Goal: Use online tool/utility: Use online tool/utility

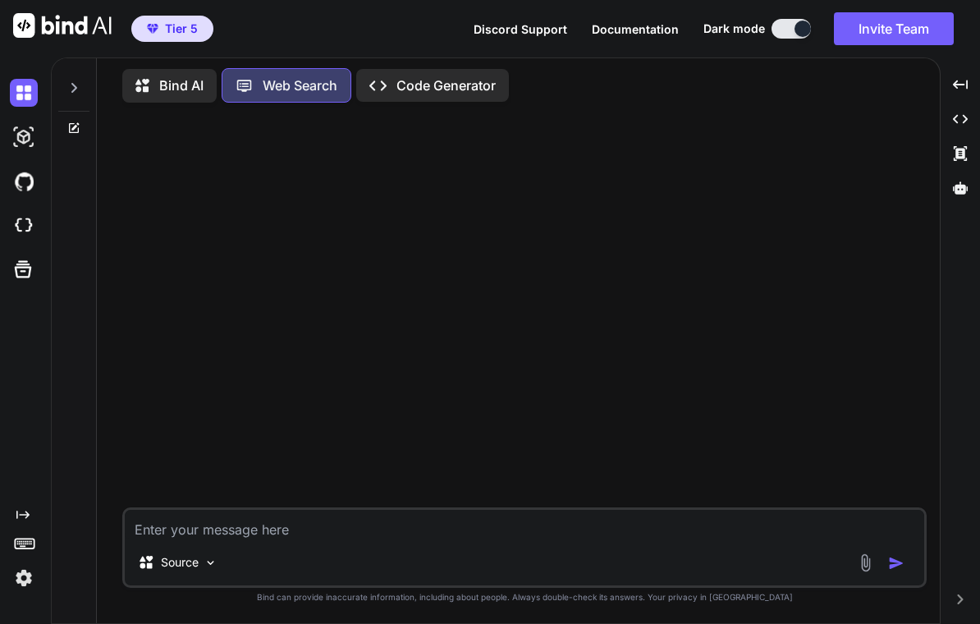
type textarea "x"
click at [24, 231] on img at bounding box center [24, 226] width 28 height 28
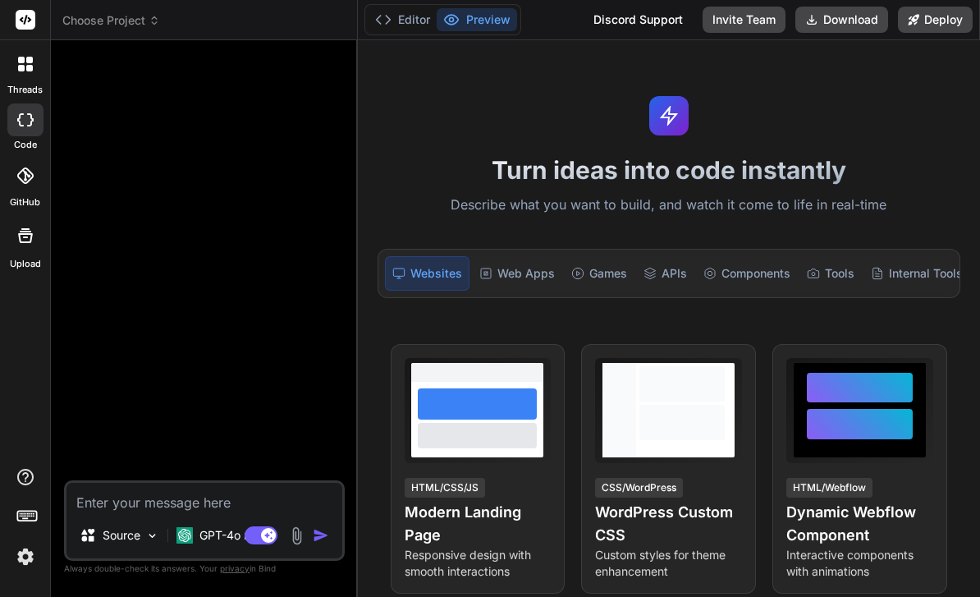
click at [129, 26] on span "Choose Project" at bounding box center [111, 20] width 98 height 16
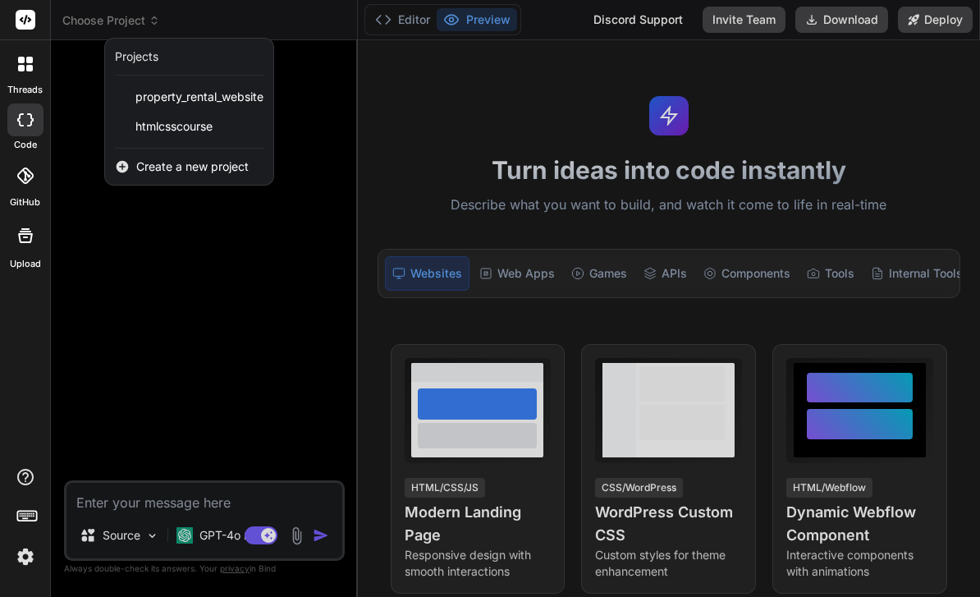
click at [212, 127] on span "htmlcsscourse" at bounding box center [173, 126] width 77 height 16
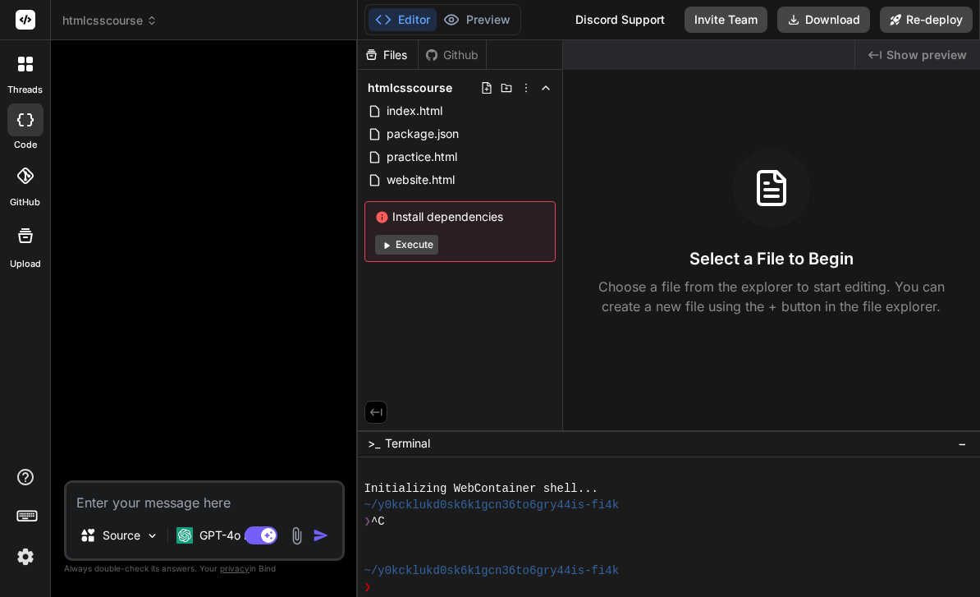
type textarea "x"
click at [457, 161] on span "practice.html" at bounding box center [422, 157] width 74 height 20
click at [456, 161] on span "practice.html" at bounding box center [422, 157] width 74 height 20
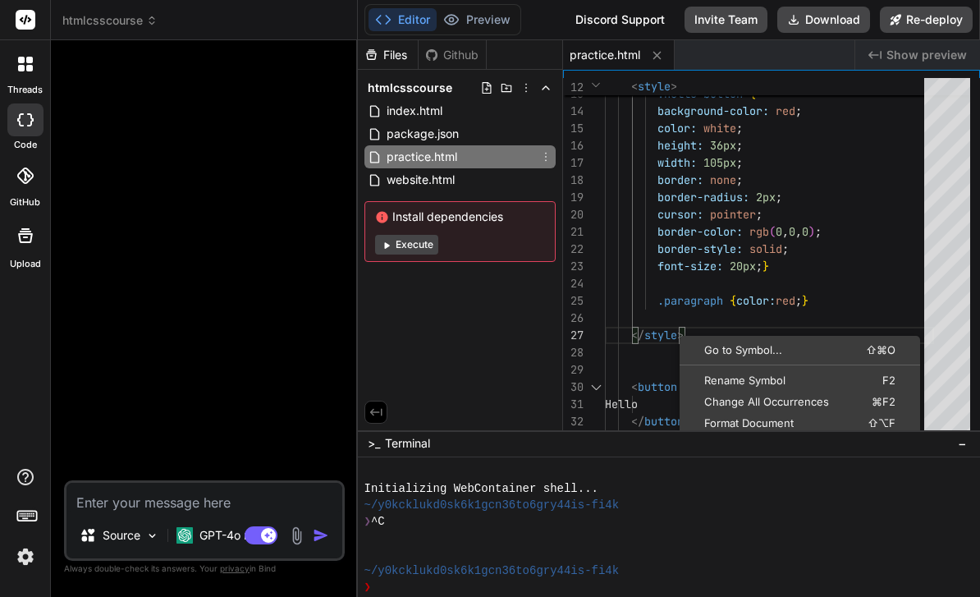
scroll to position [86, 0]
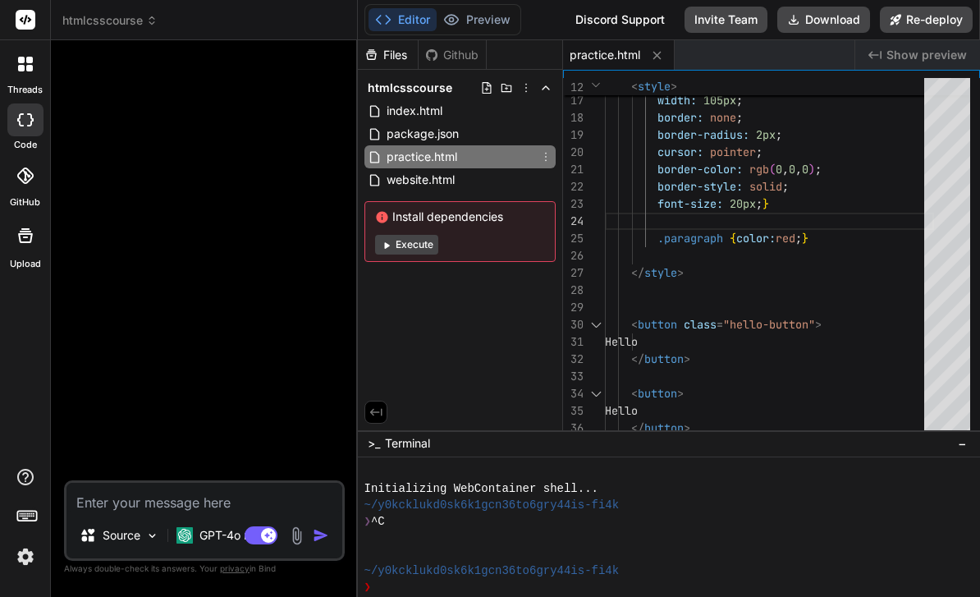
click at [903, 446] on textarea at bounding box center [891, 448] width 48 height 30
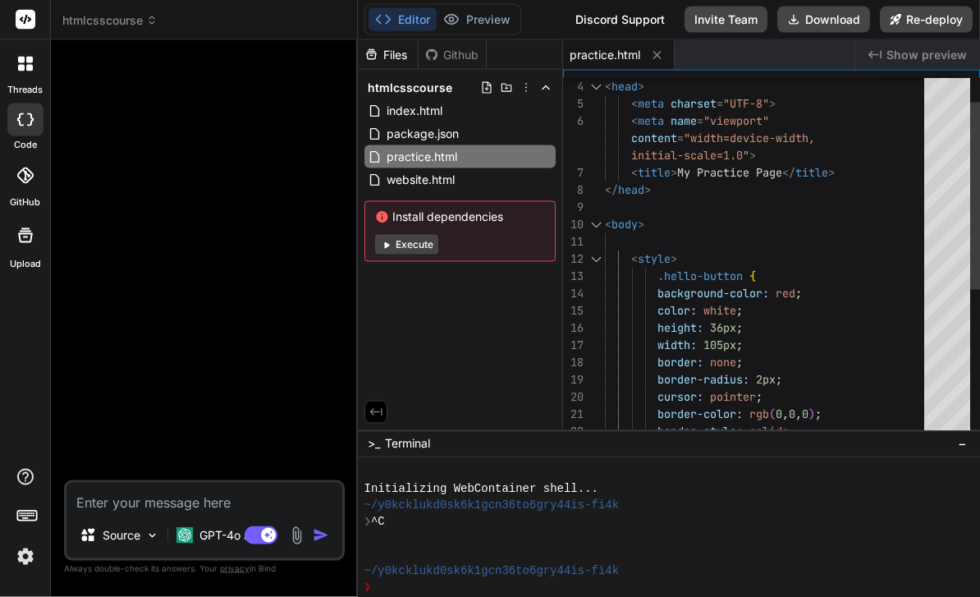
scroll to position [43, 0]
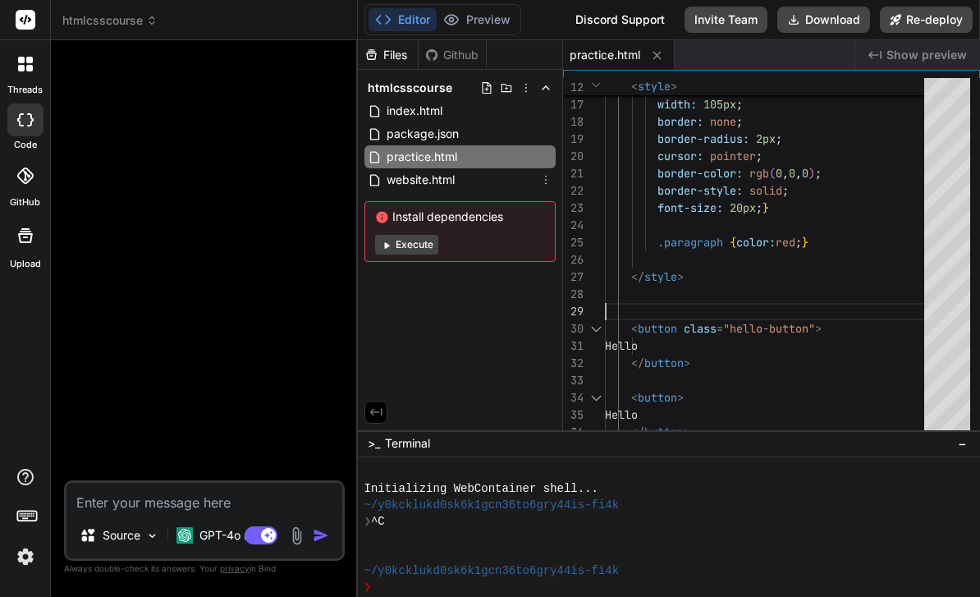
click at [455, 170] on span "website.html" at bounding box center [420, 180] width 71 height 20
click at [454, 170] on span "website.html" at bounding box center [420, 180] width 71 height 20
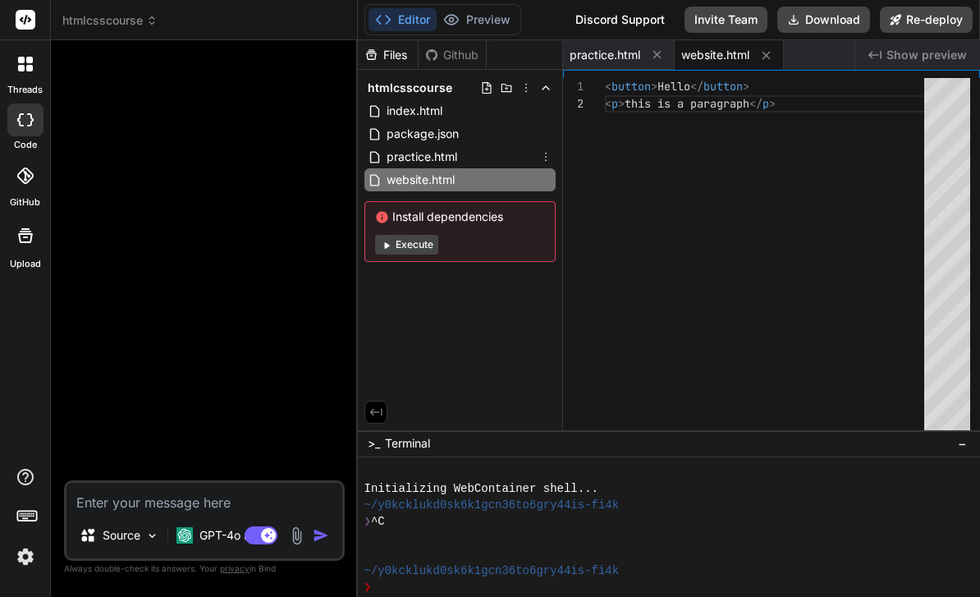
click at [455, 147] on span "practice.html" at bounding box center [422, 157] width 74 height 20
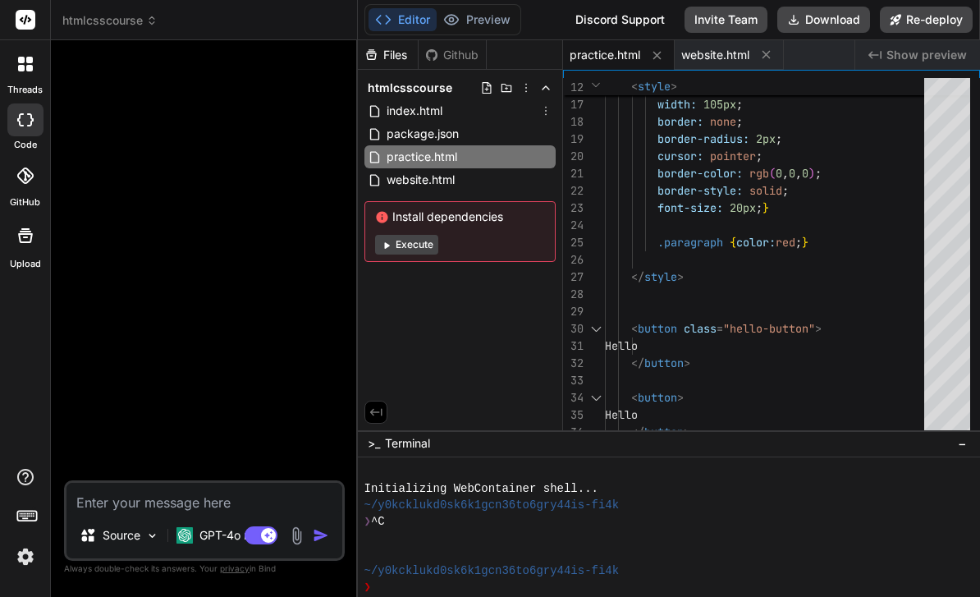
click at [442, 101] on span "index.html" at bounding box center [414, 111] width 59 height 20
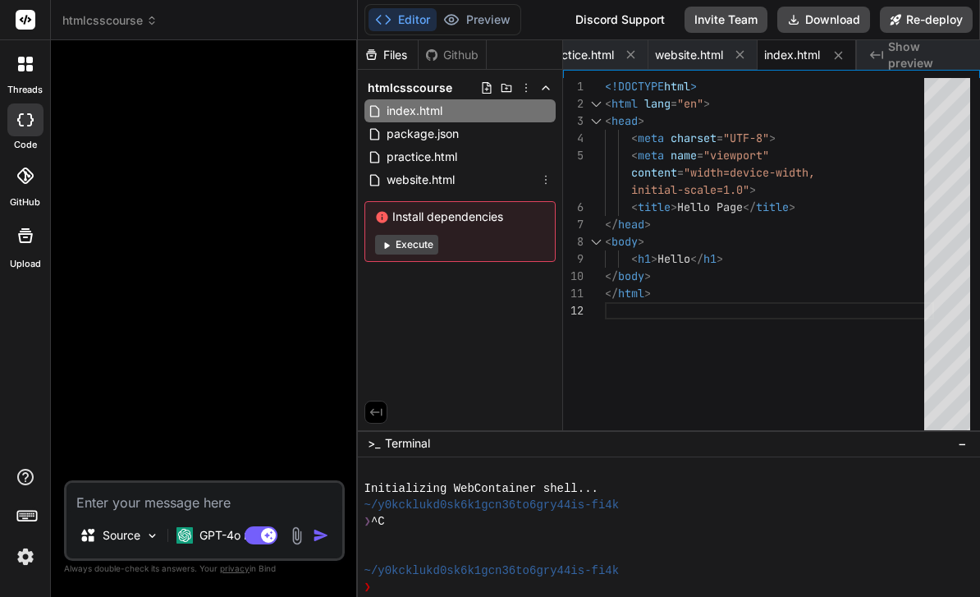
click at [460, 168] on div "website.html" at bounding box center [459, 179] width 191 height 23
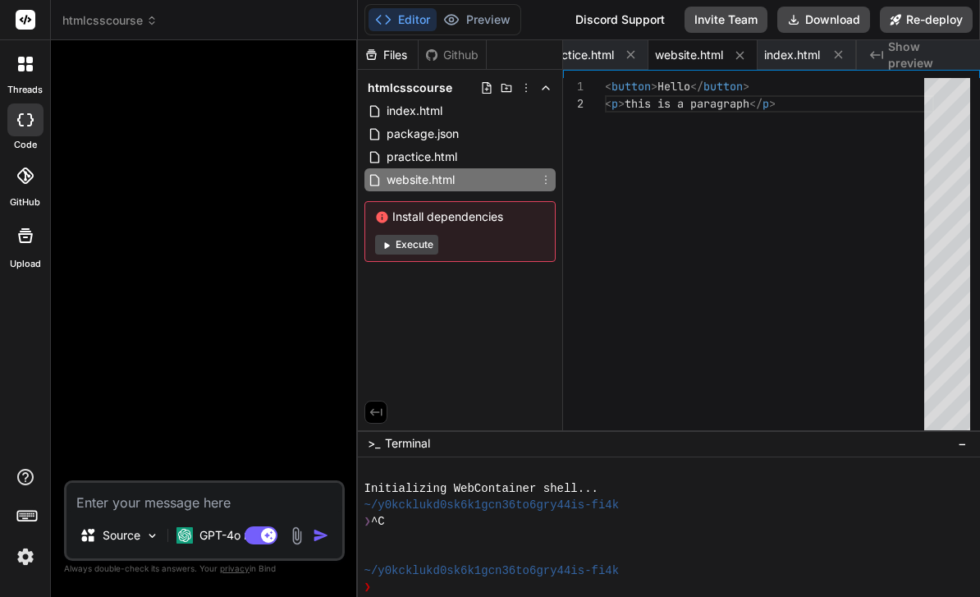
click at [547, 173] on icon at bounding box center [545, 179] width 13 height 13
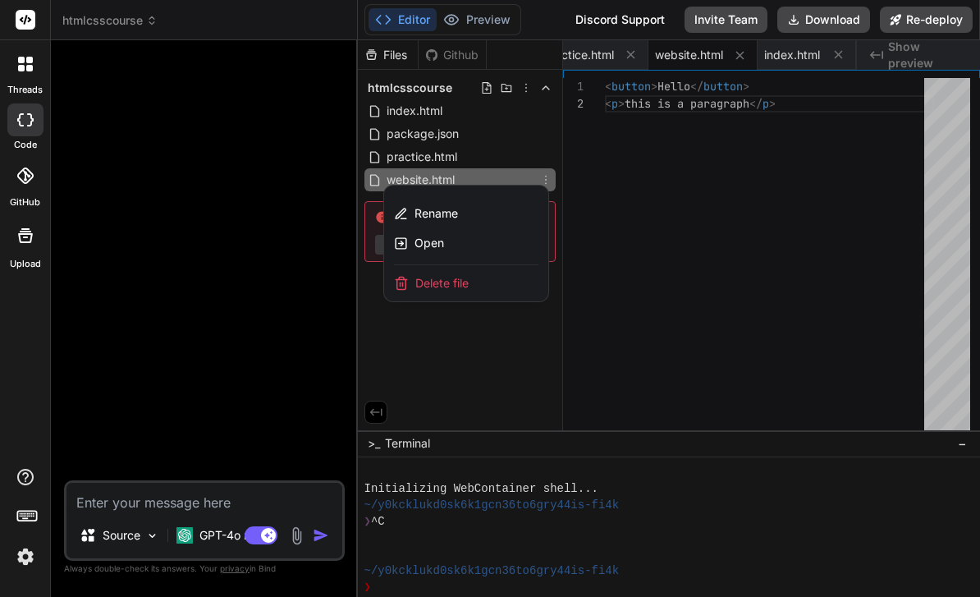
click at [696, 291] on div at bounding box center [669, 318] width 622 height 556
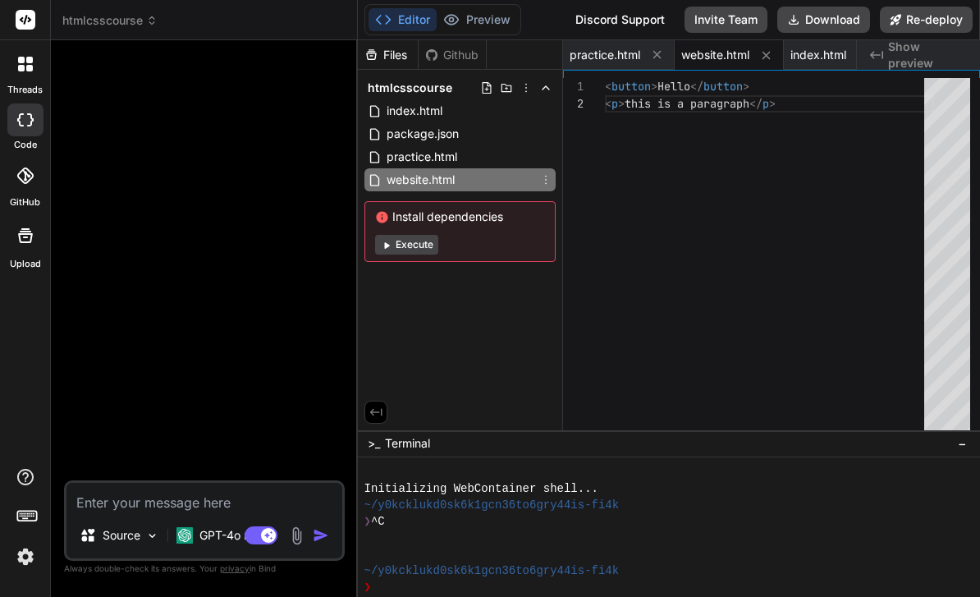
scroll to position [0, 0]
click at [626, 47] on span "practice.html" at bounding box center [605, 55] width 71 height 16
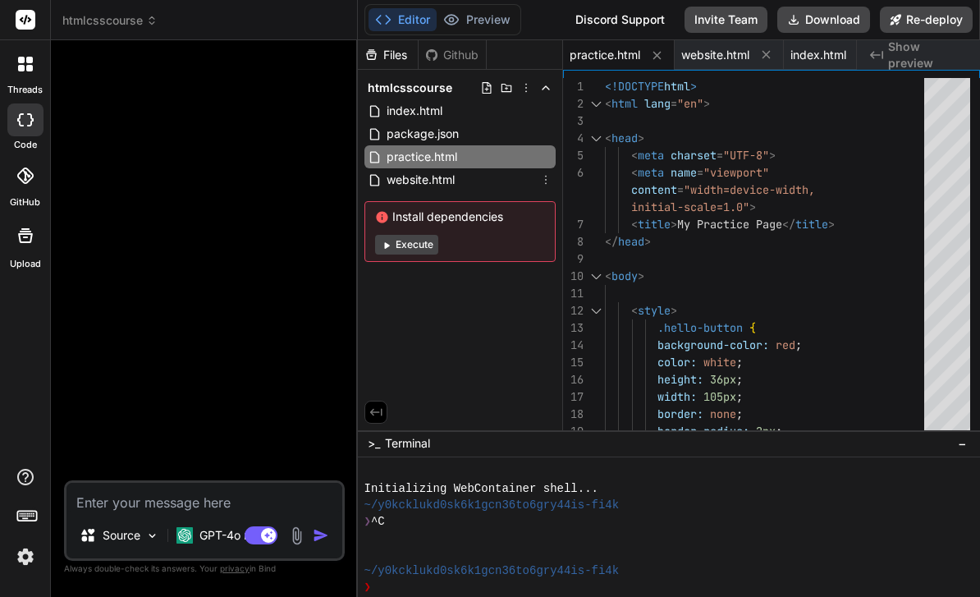
click at [775, 44] on button at bounding box center [766, 54] width 21 height 21
click at [764, 44] on button at bounding box center [755, 54] width 21 height 21
click at [925, 47] on span "Show preview" at bounding box center [926, 55] width 80 height 16
click at [881, 48] on icon "Created with Pixso." at bounding box center [874, 54] width 13 height 13
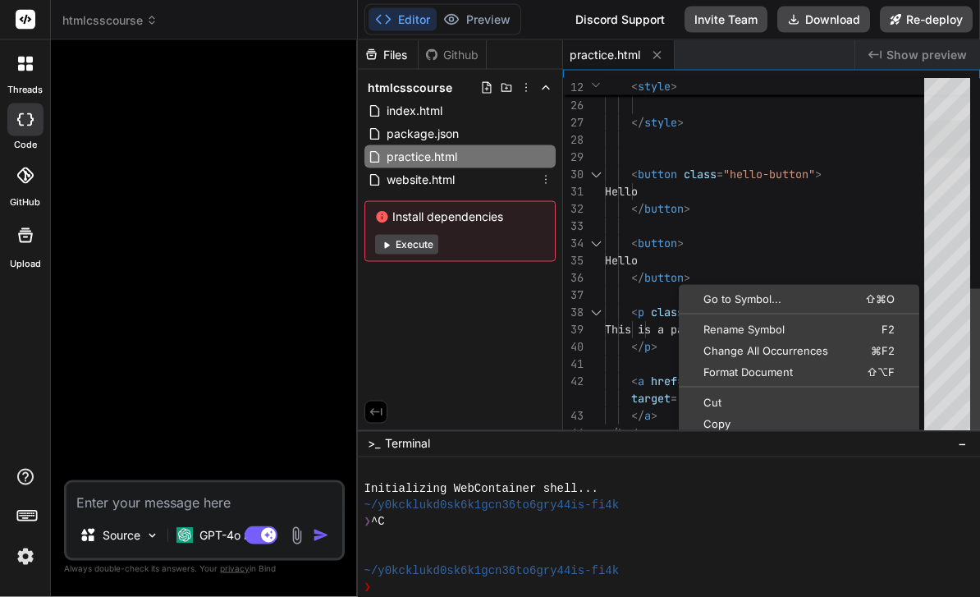
scroll to position [41, 0]
type textarea "<button class="hello-button"> Hello </button> <button> Hello </button> <p class…"
